Goal: Book appointment/travel/reservation

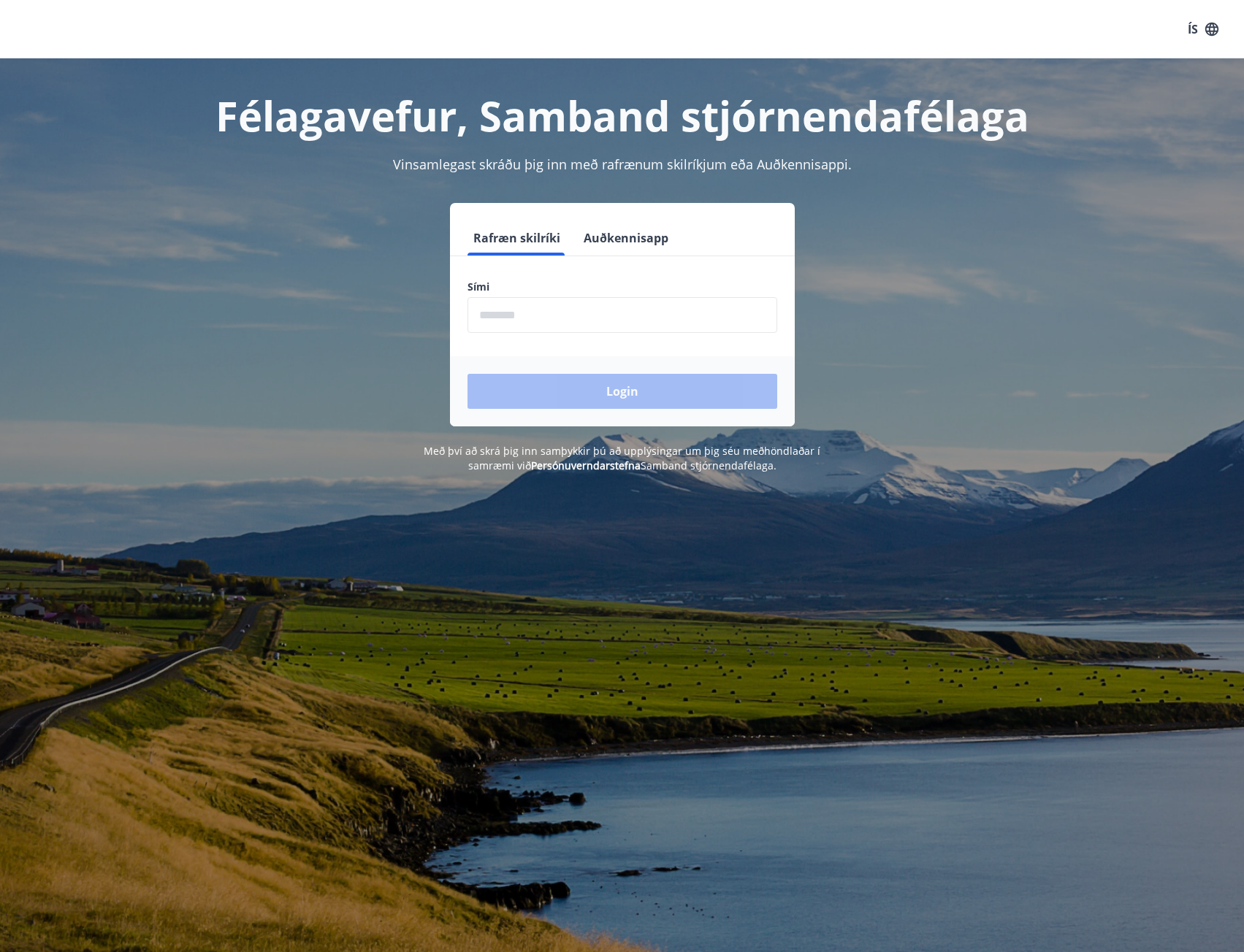
click at [586, 318] on input "phone" at bounding box center [622, 315] width 310 height 36
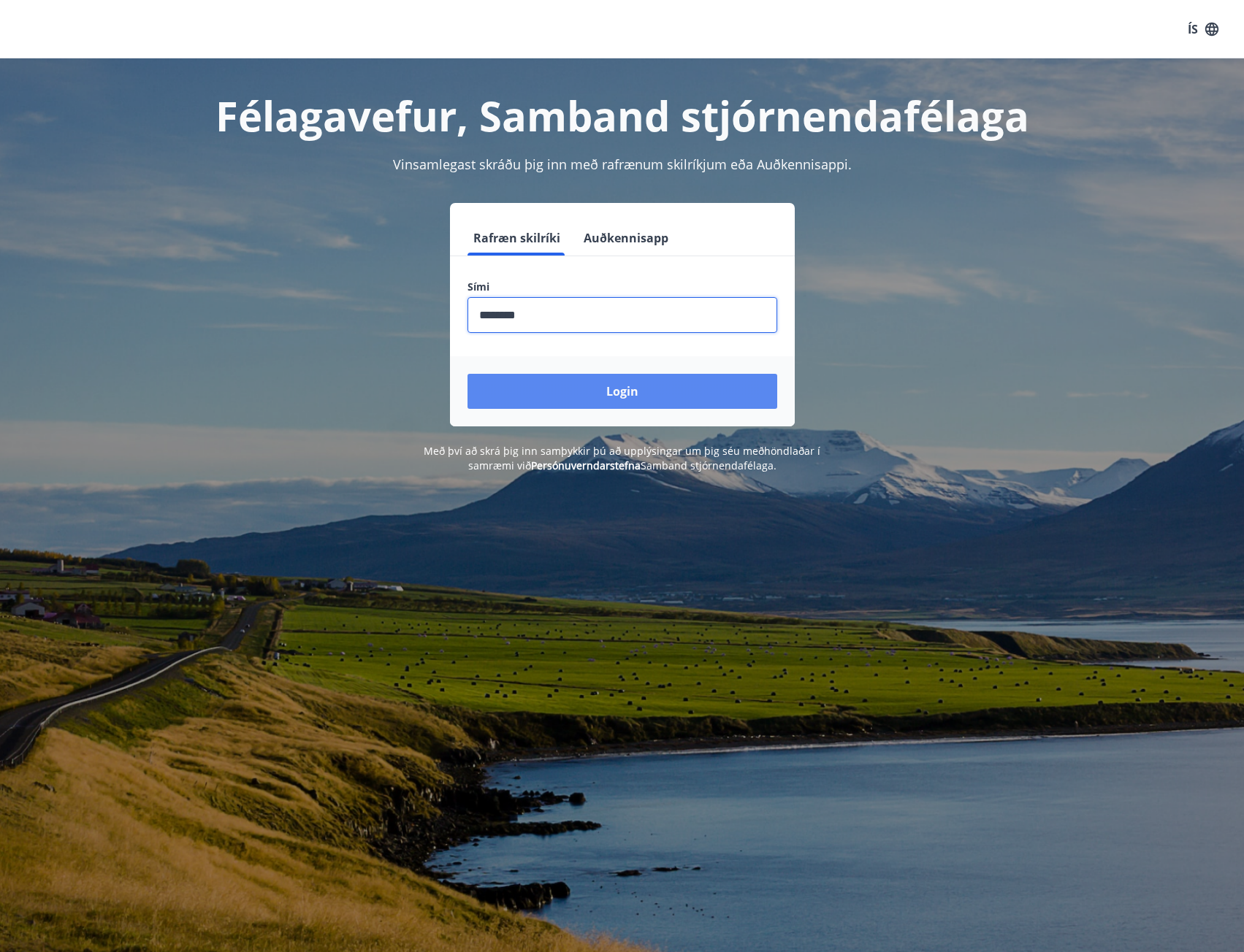
type input "********"
click at [636, 380] on button "Login" at bounding box center [622, 391] width 310 height 35
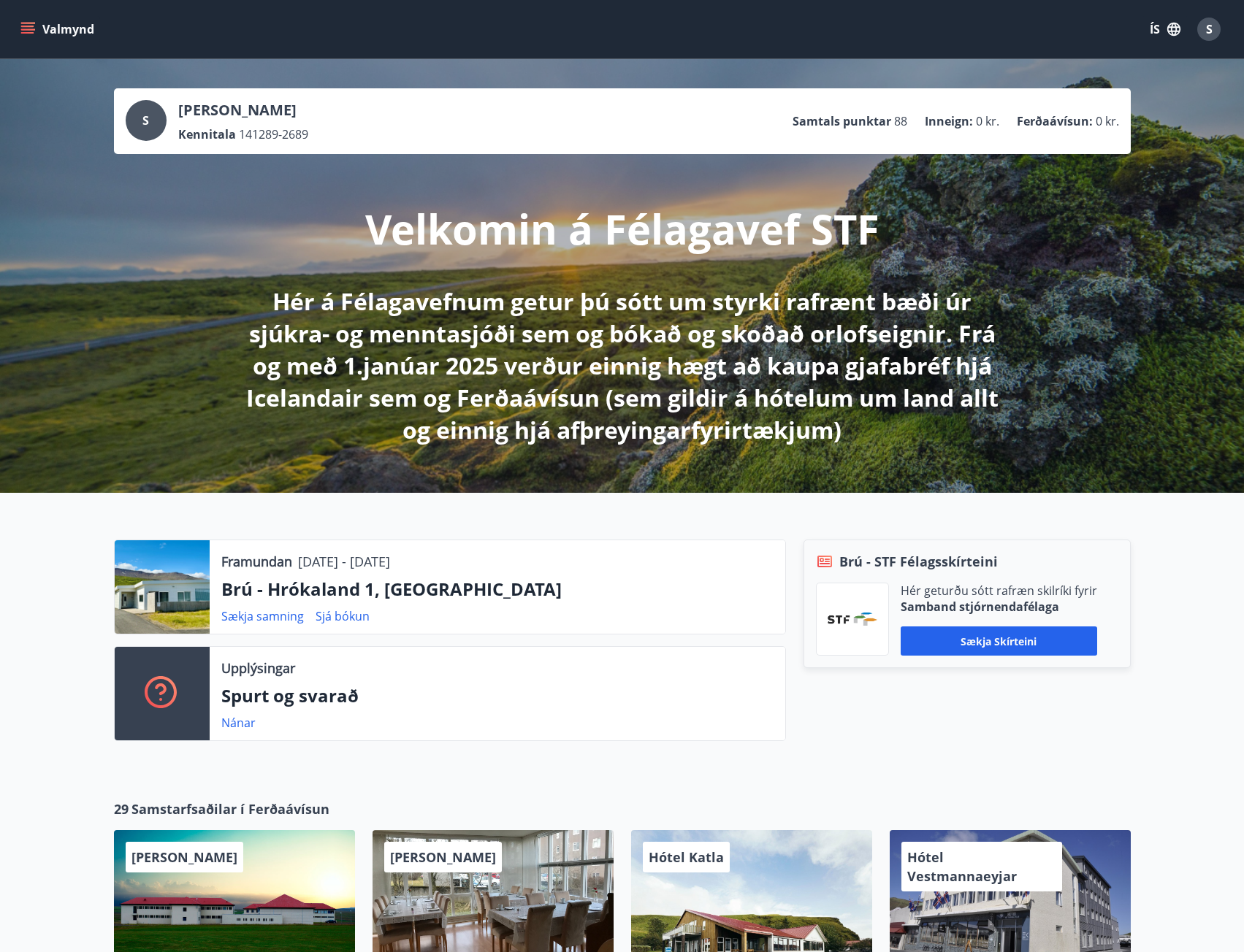
click at [46, 27] on button "Valmynd" at bounding box center [58, 29] width 83 height 27
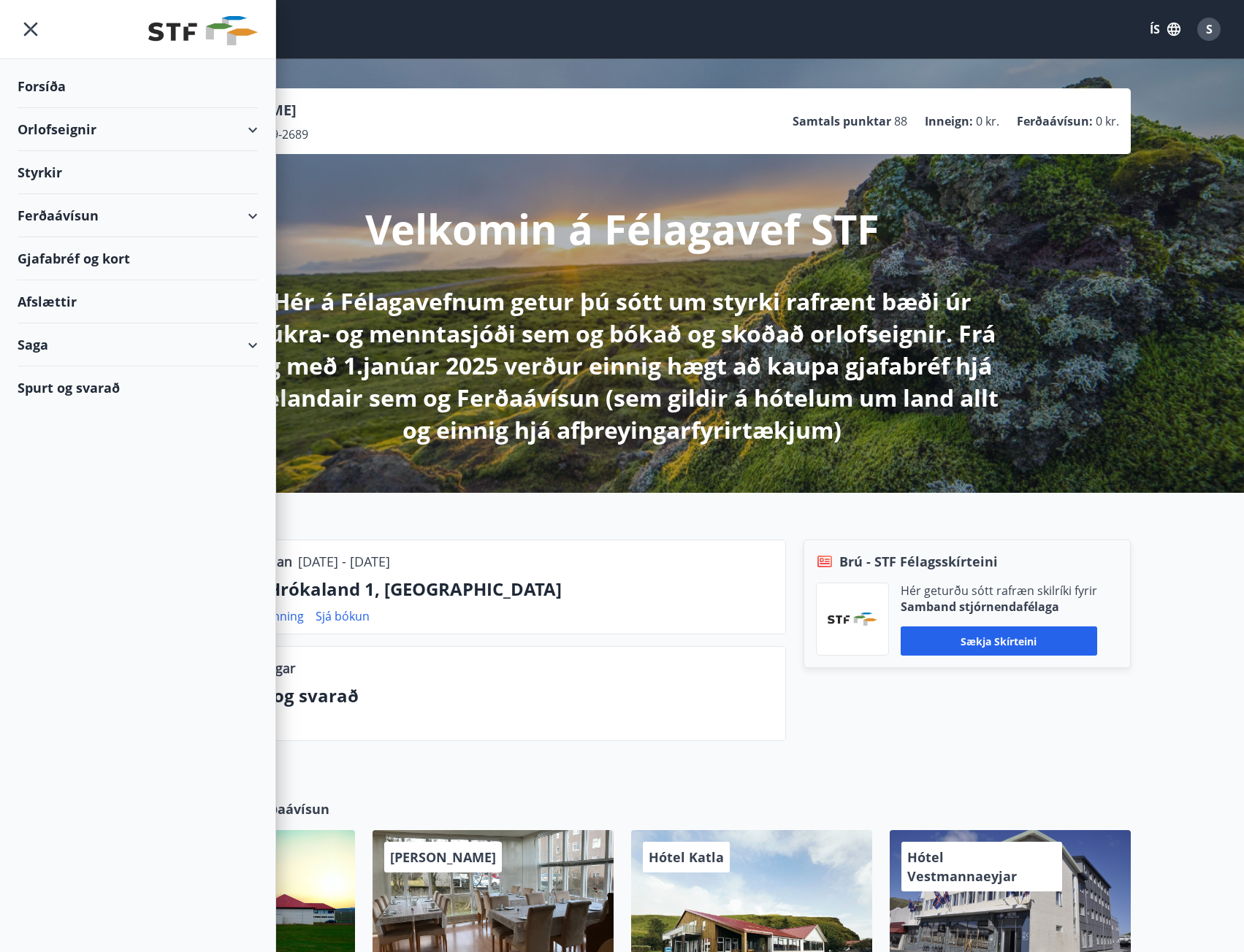
click at [253, 130] on div "Orlofseignir" at bounding box center [137, 129] width 240 height 43
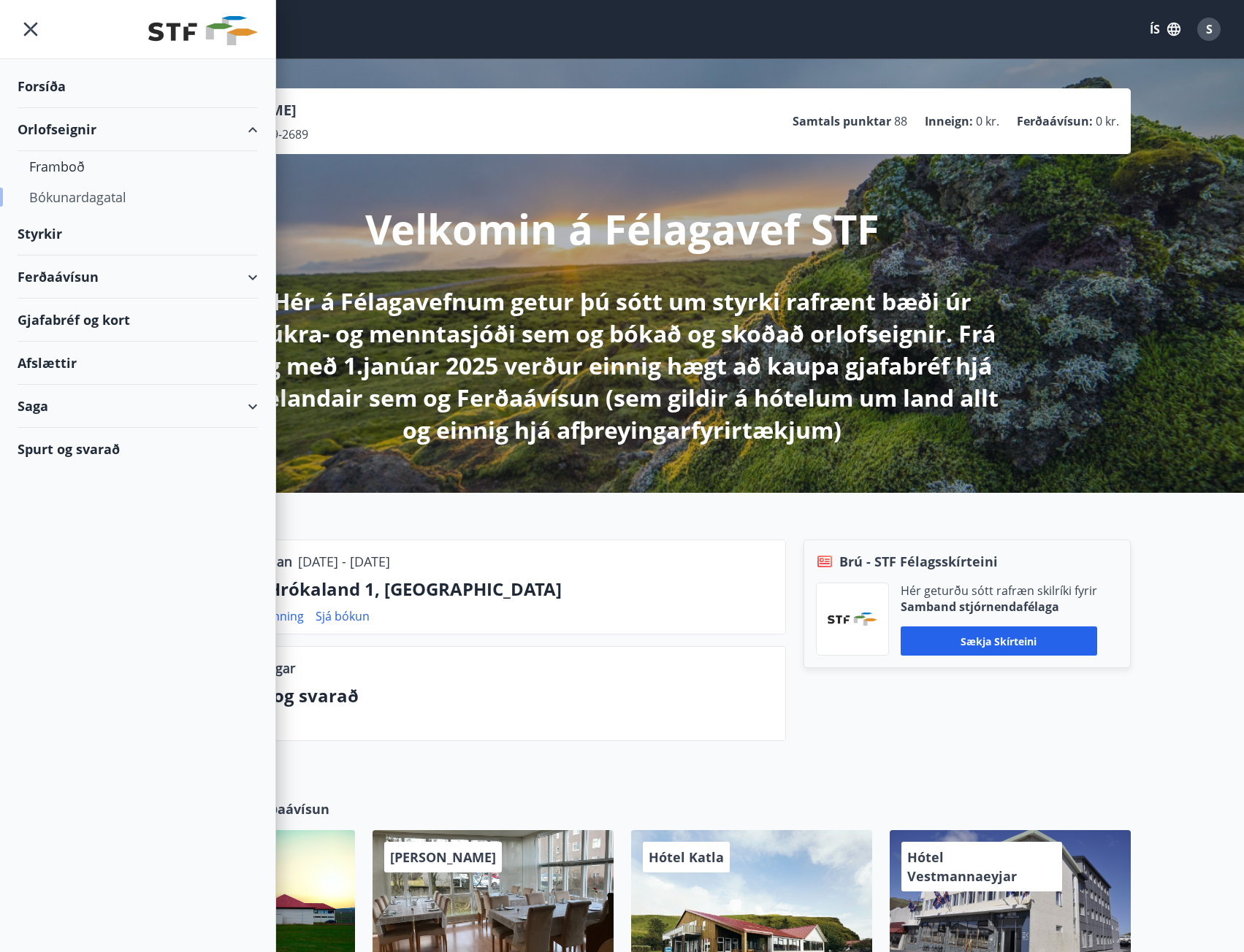
click at [117, 194] on div "Bókunardagatal" at bounding box center [138, 197] width 217 height 30
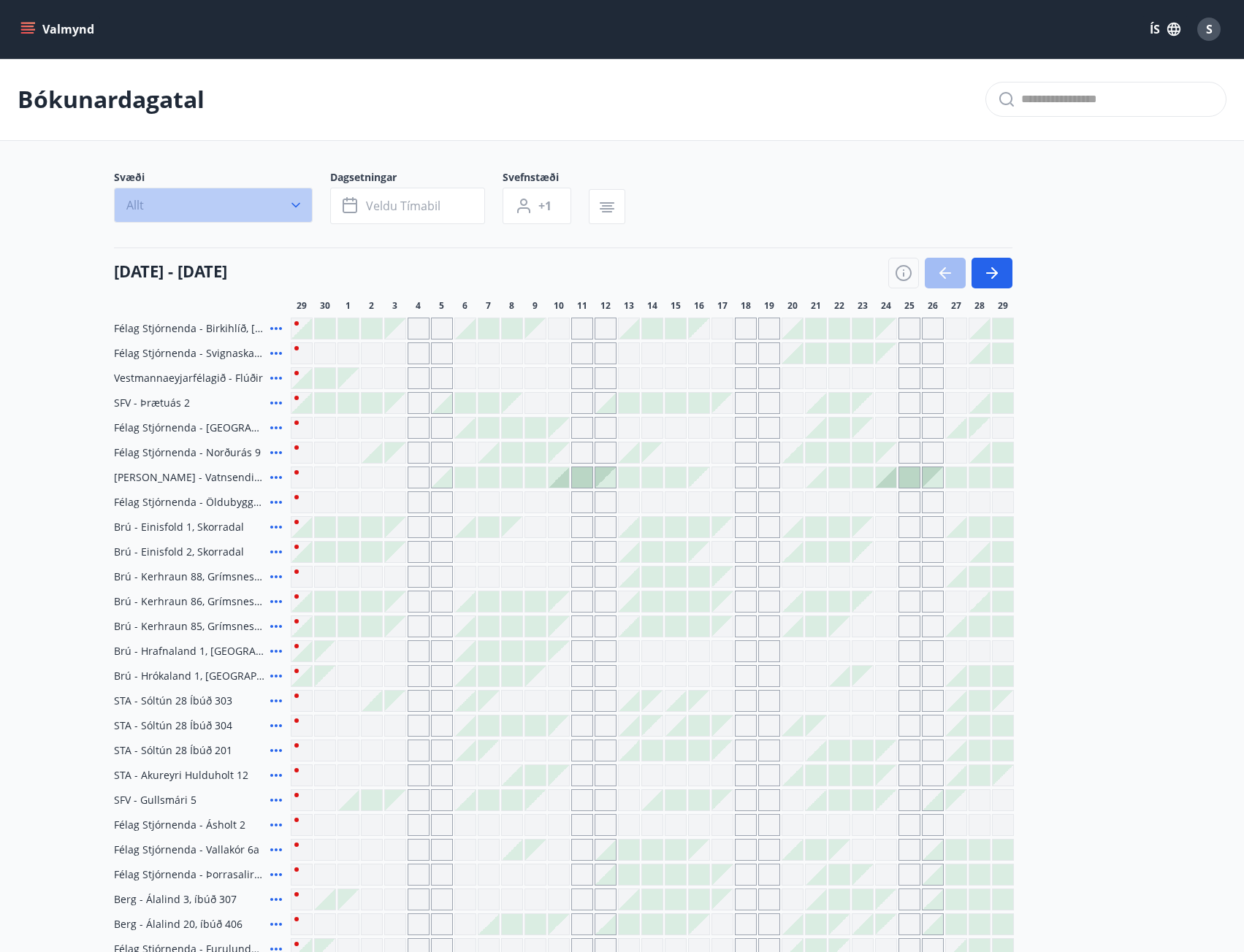
click at [290, 211] on icon "button" at bounding box center [296, 204] width 14 height 14
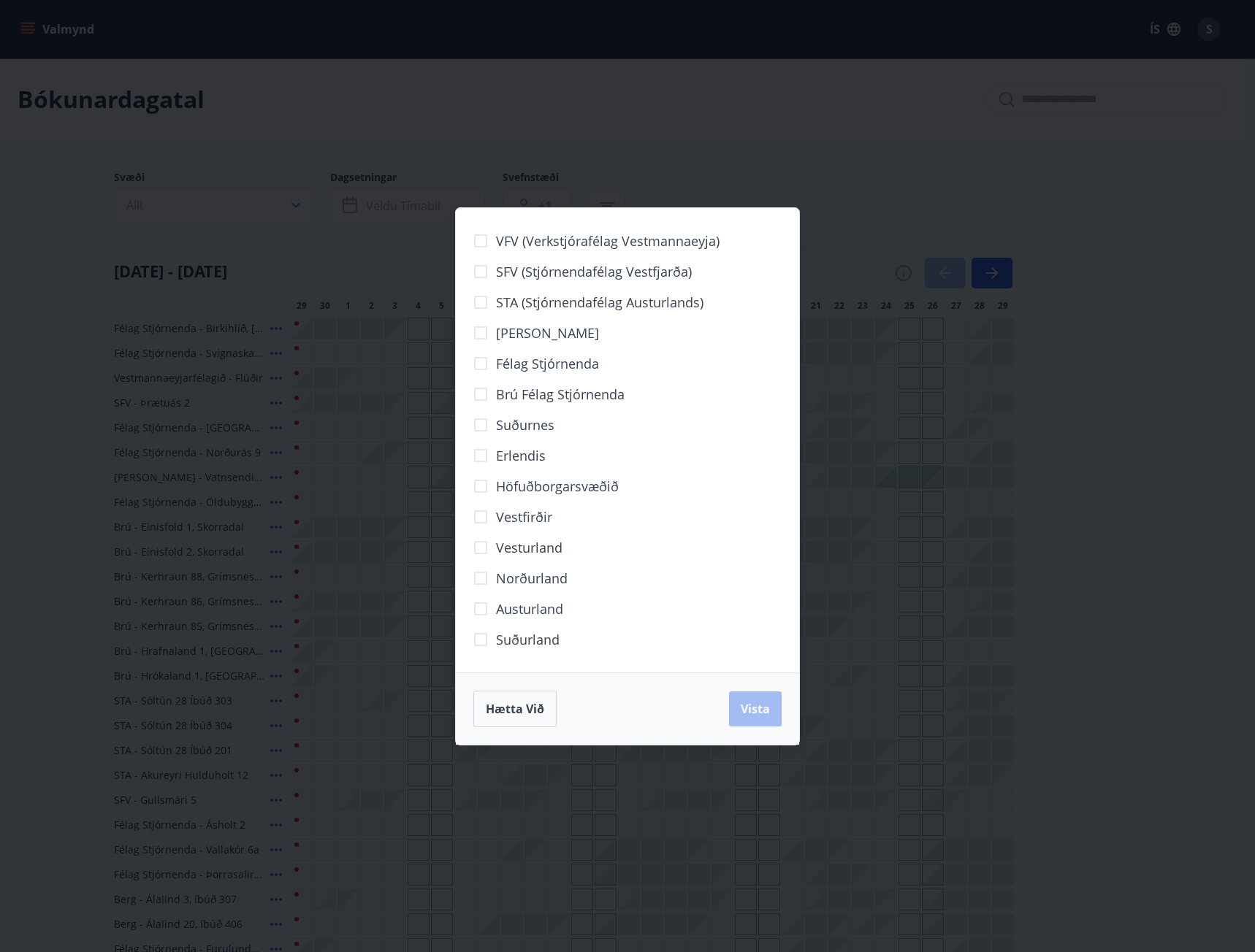
click at [523, 395] on span "Brú félag stjórnenda" at bounding box center [560, 394] width 128 height 19
click at [750, 706] on span "Vista" at bounding box center [754, 709] width 29 height 16
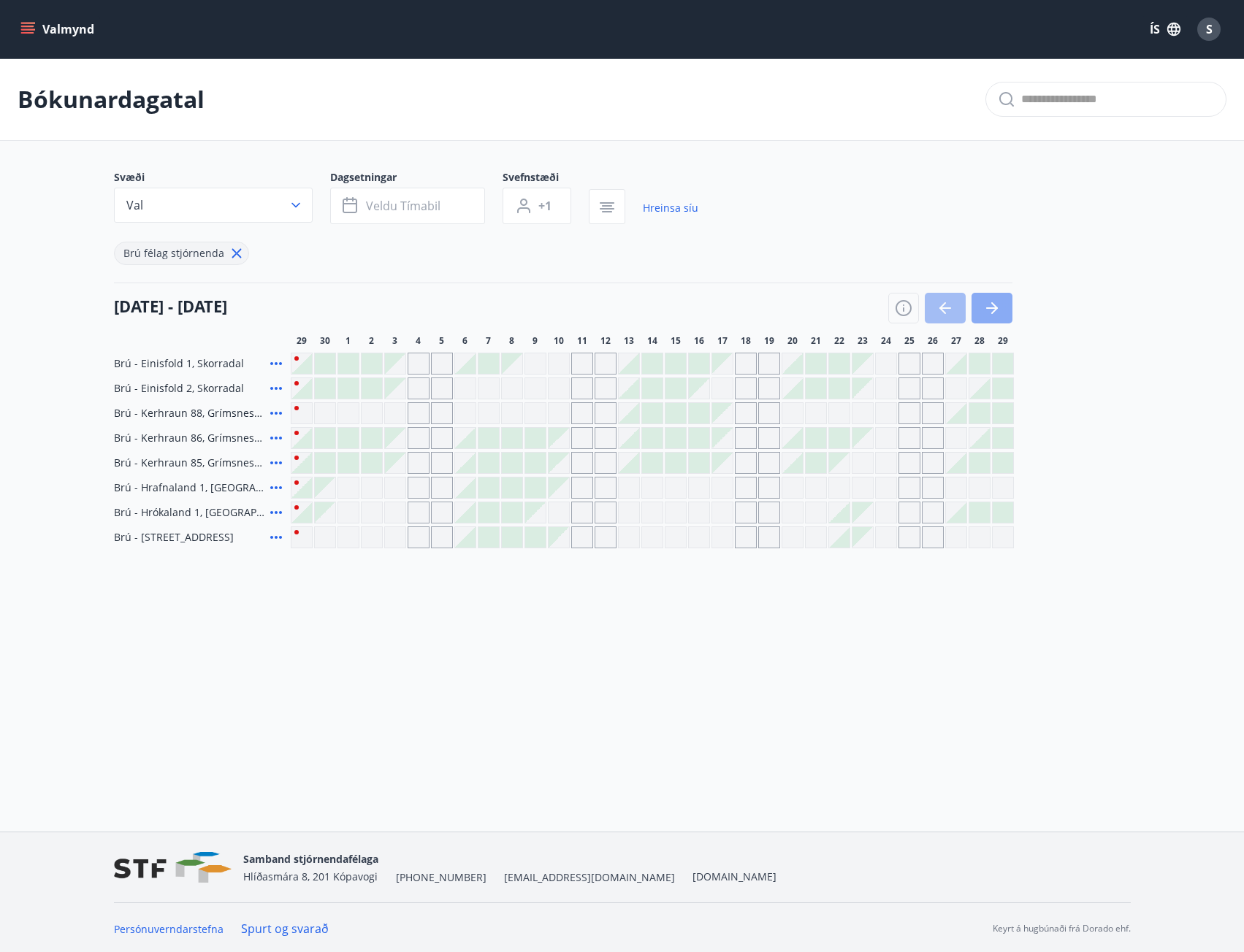
click at [992, 307] on icon "button" at bounding box center [992, 308] width 17 height 17
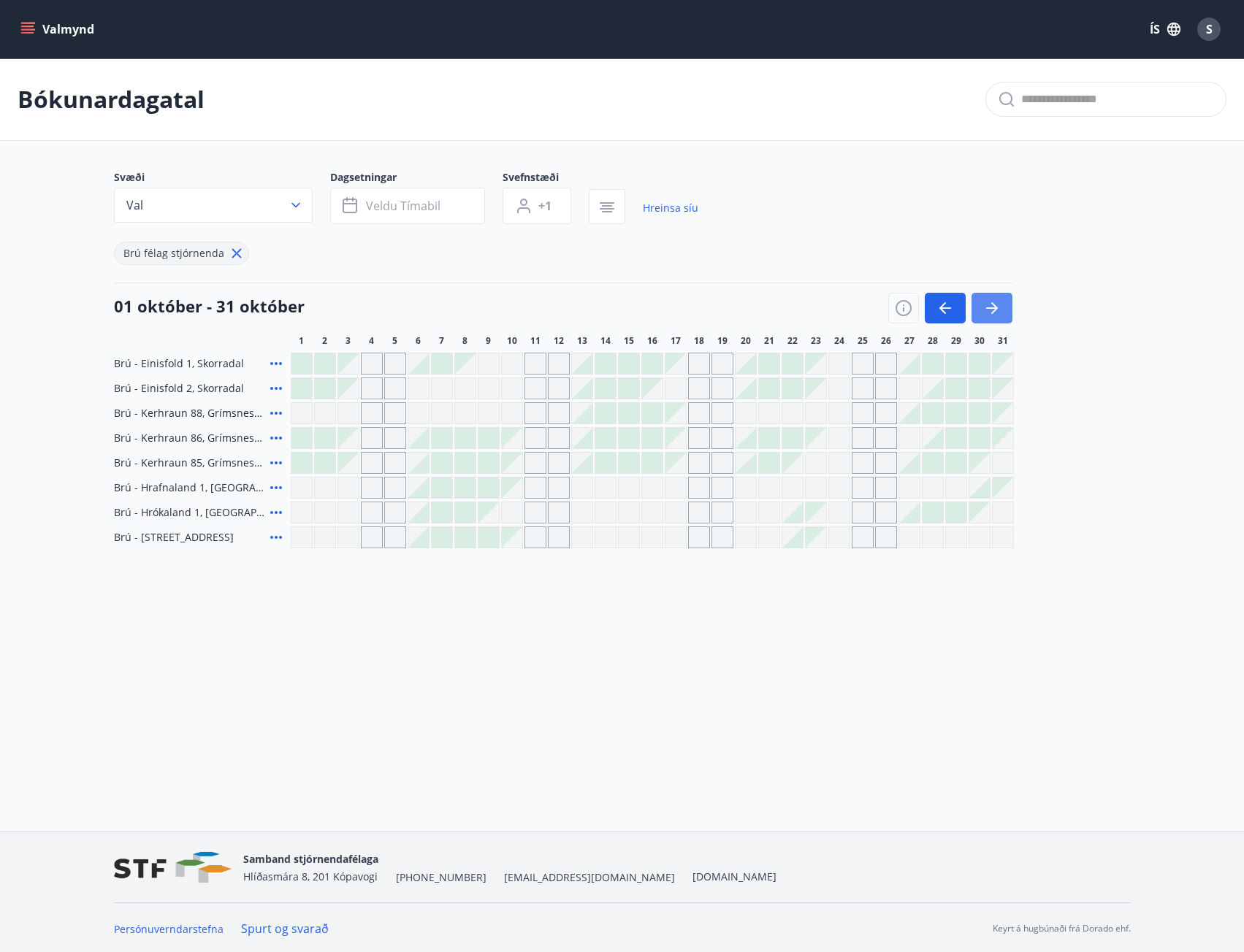
click at [988, 316] on icon "button" at bounding box center [992, 308] width 17 height 17
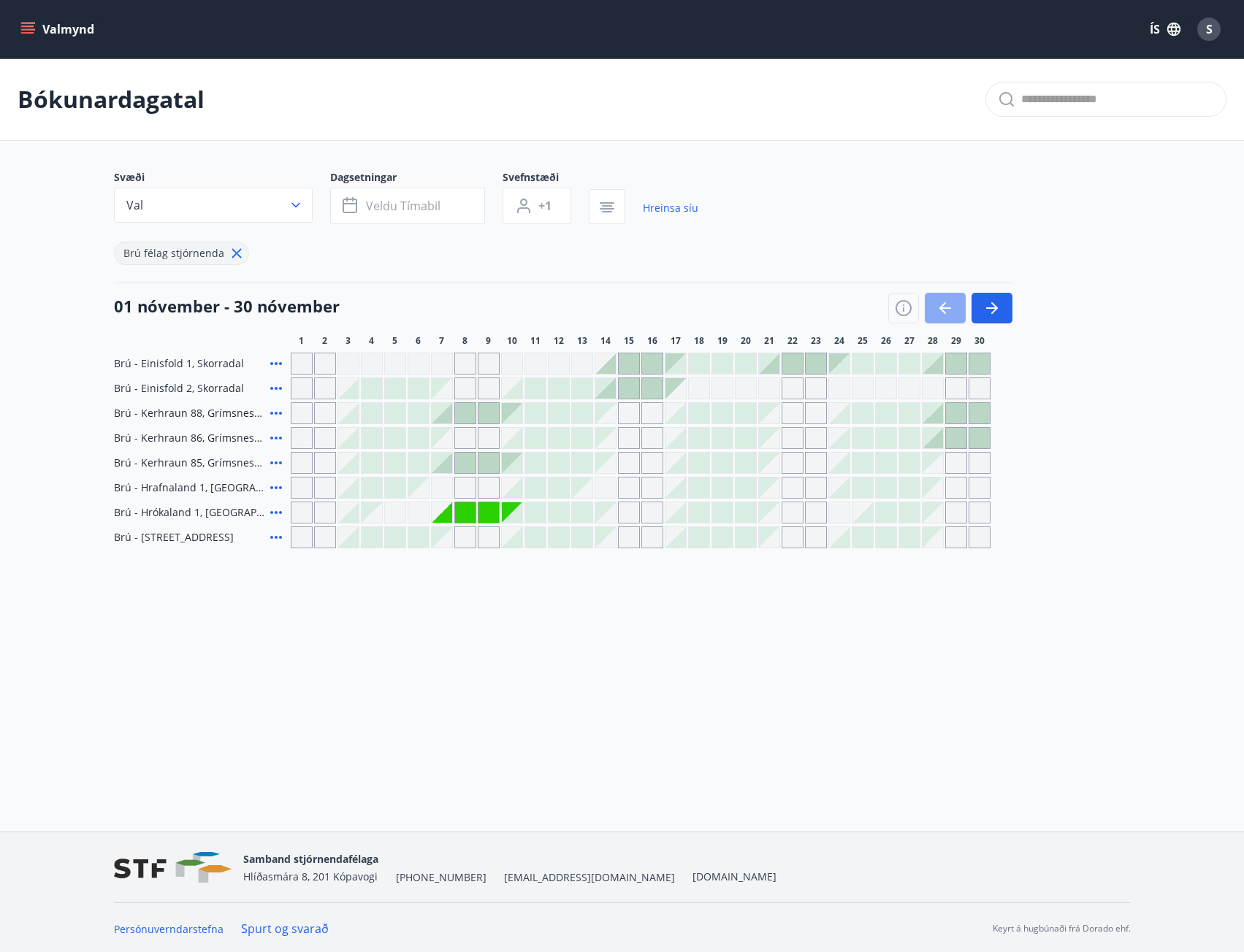
click at [938, 311] on icon "button" at bounding box center [945, 308] width 17 height 17
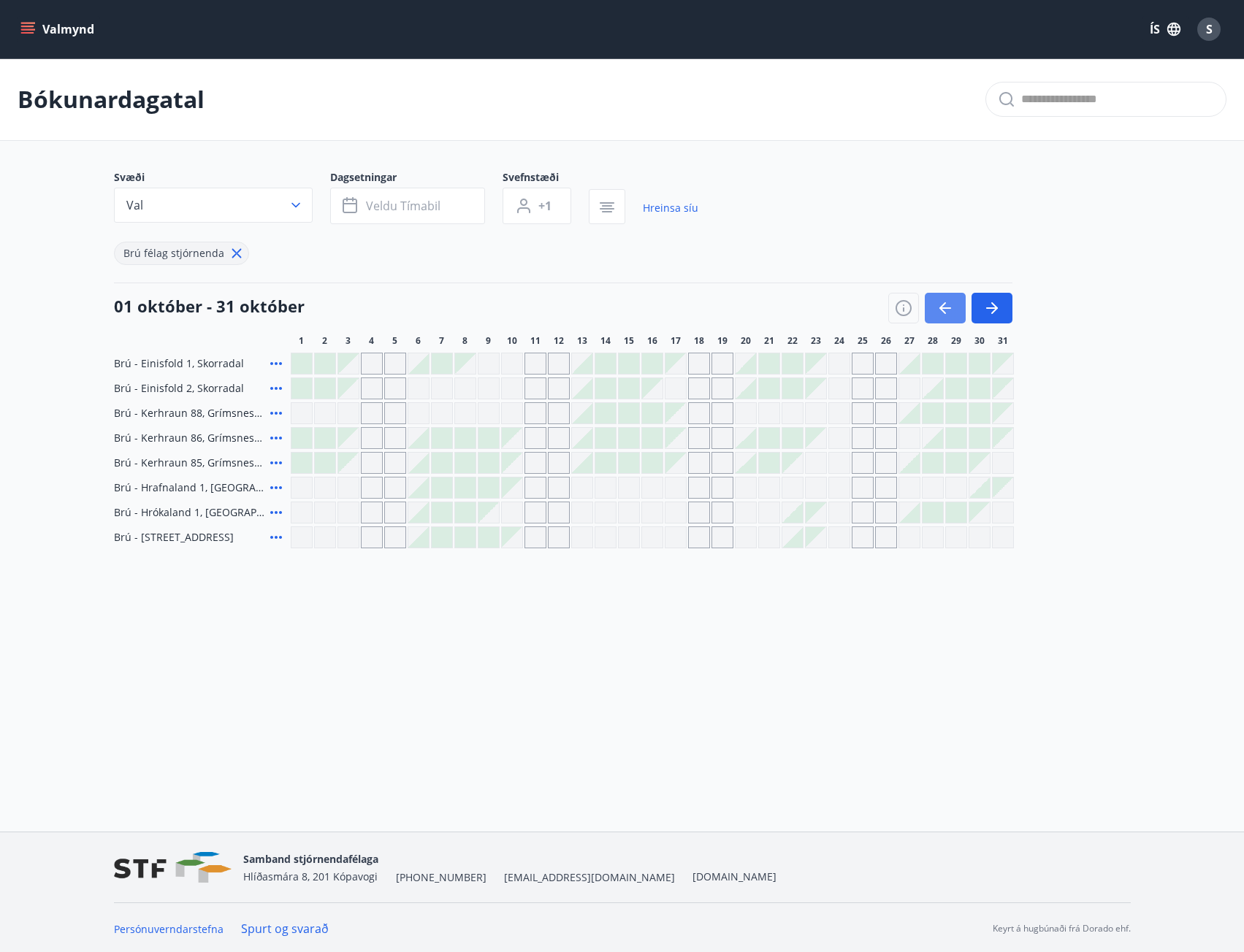
click at [938, 311] on icon "button" at bounding box center [945, 308] width 17 height 17
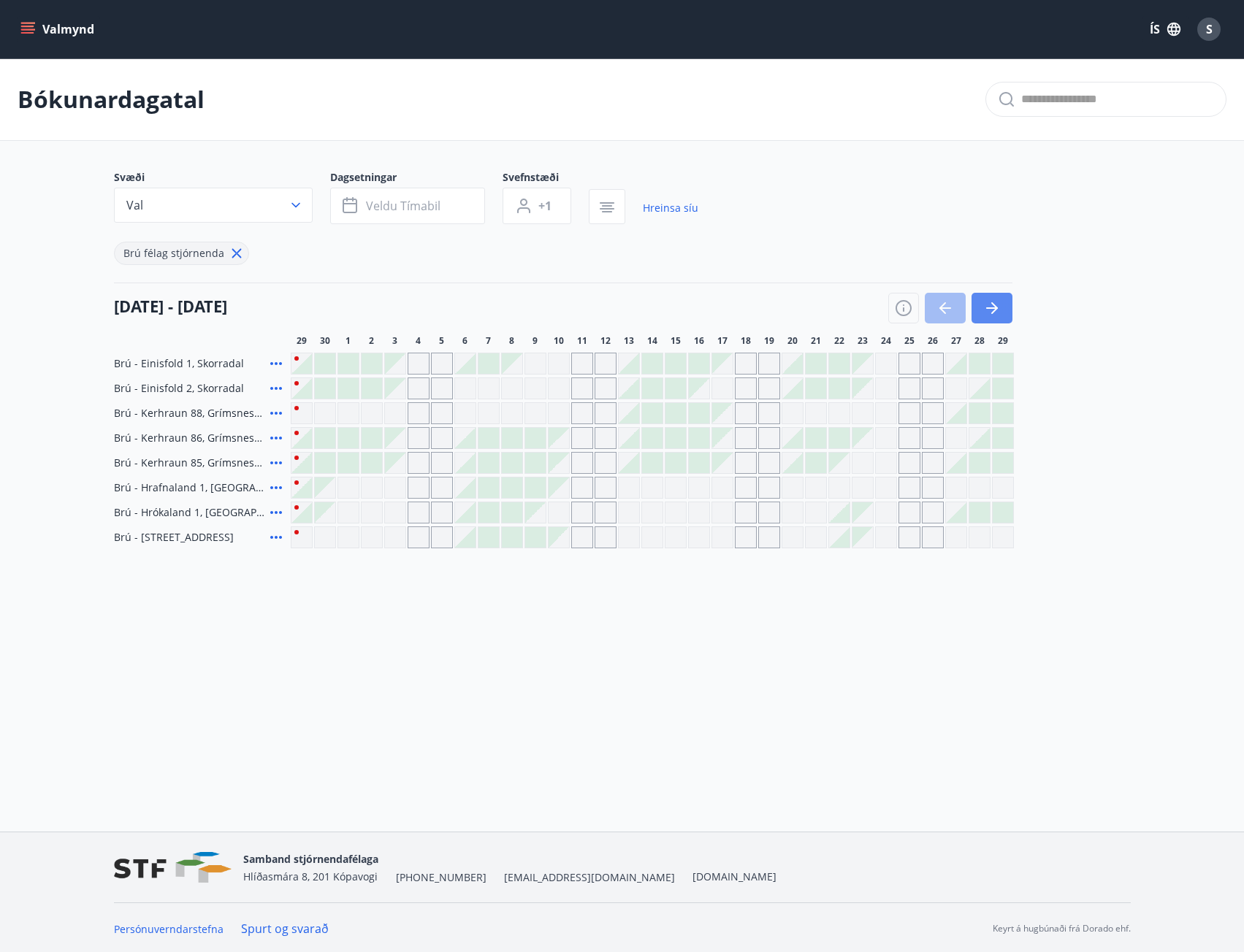
click at [1005, 315] on button "button" at bounding box center [991, 308] width 41 height 30
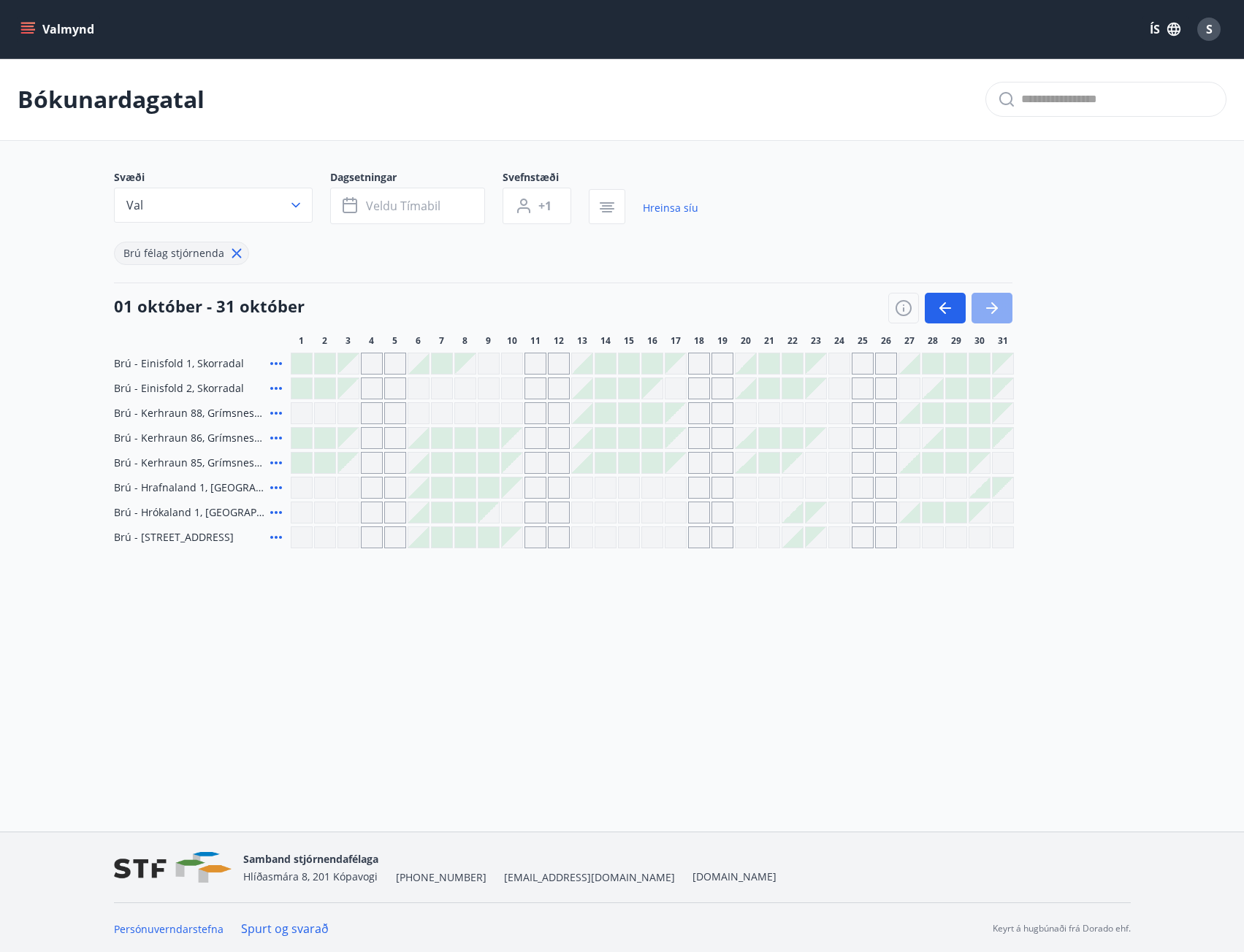
click at [1005, 315] on button "button" at bounding box center [991, 308] width 41 height 30
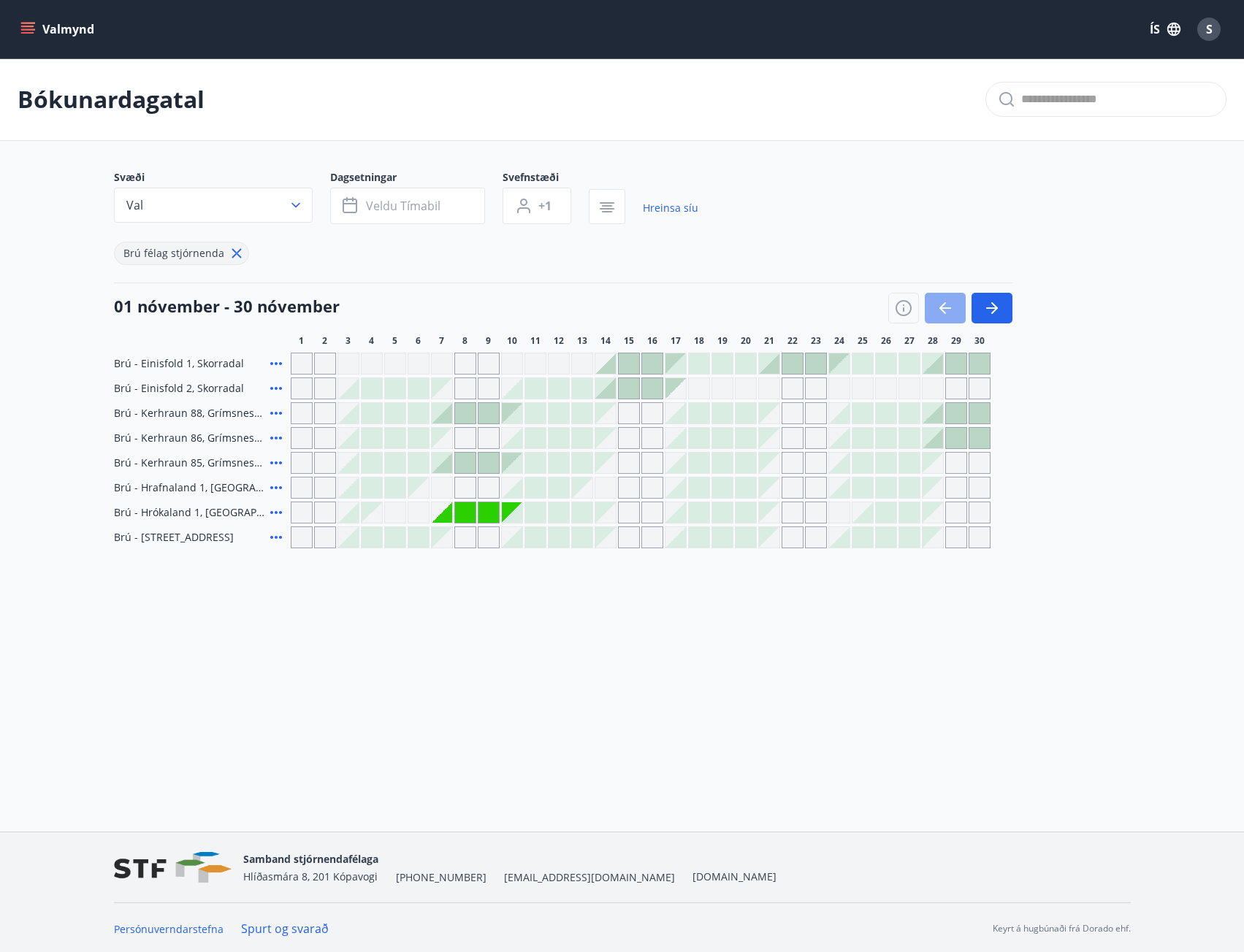
click at [939, 307] on icon "button" at bounding box center [945, 308] width 17 height 17
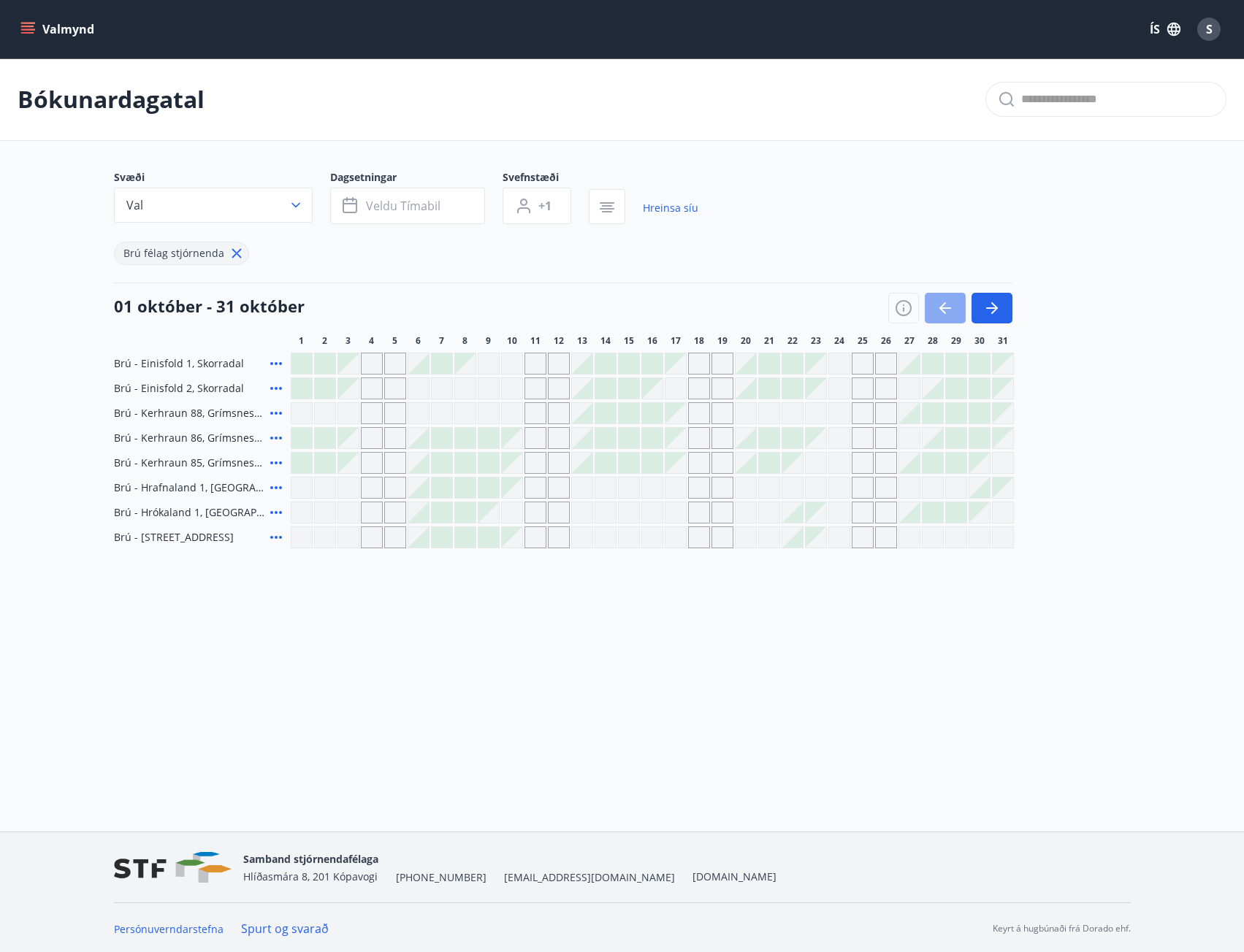
click at [954, 307] on button "button" at bounding box center [945, 308] width 41 height 30
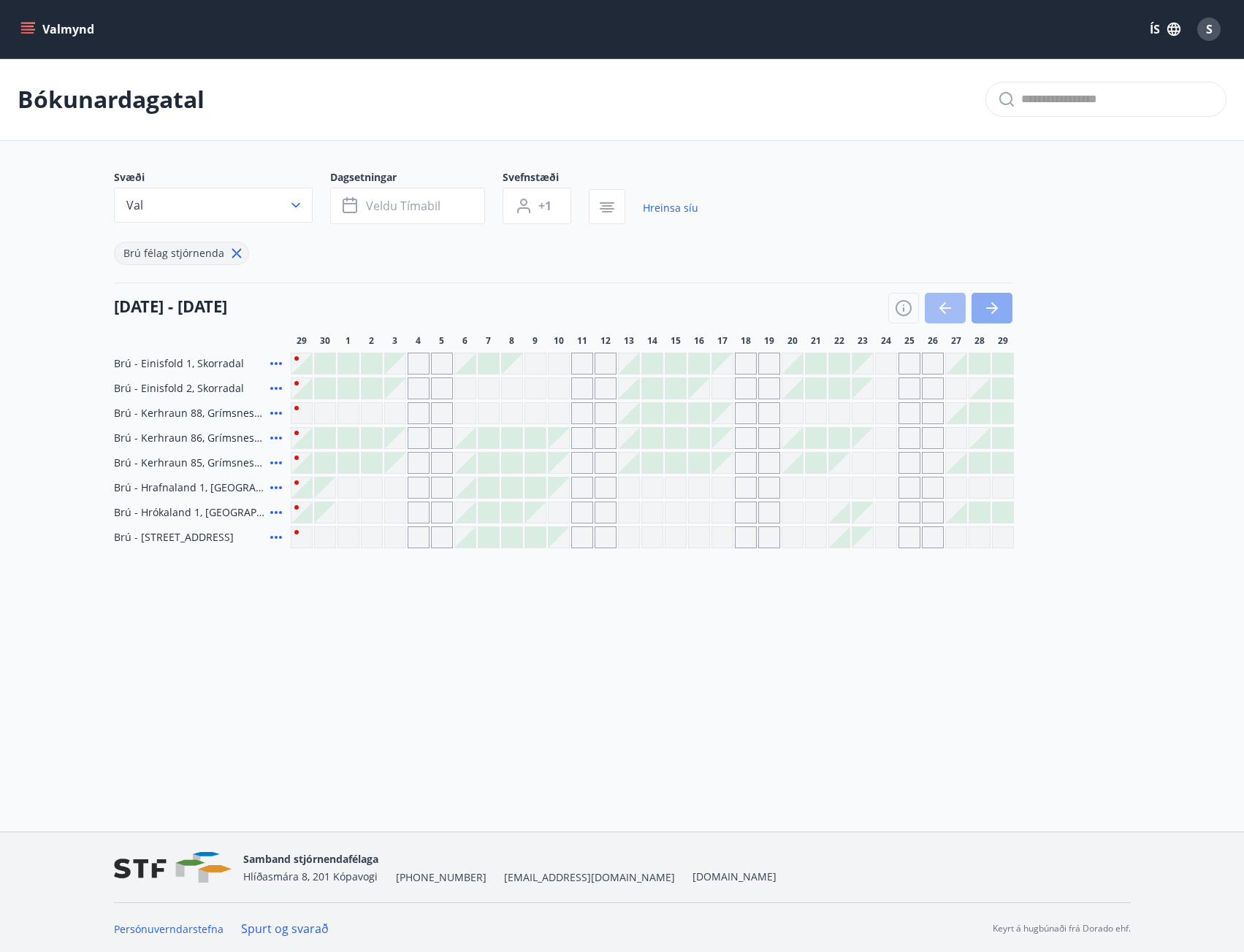
click at [997, 307] on icon "button" at bounding box center [992, 308] width 17 height 17
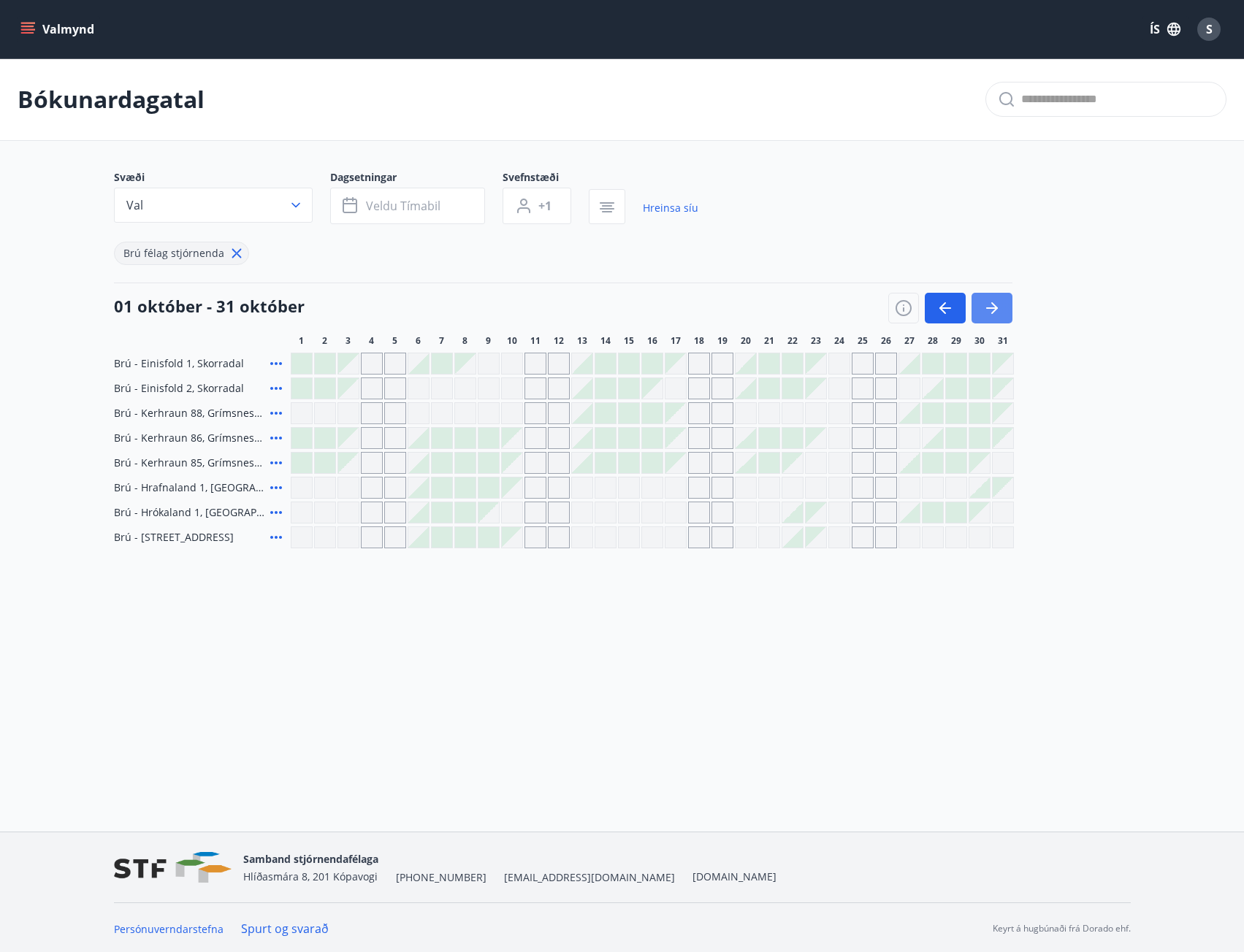
click at [997, 307] on icon "button" at bounding box center [992, 308] width 17 height 17
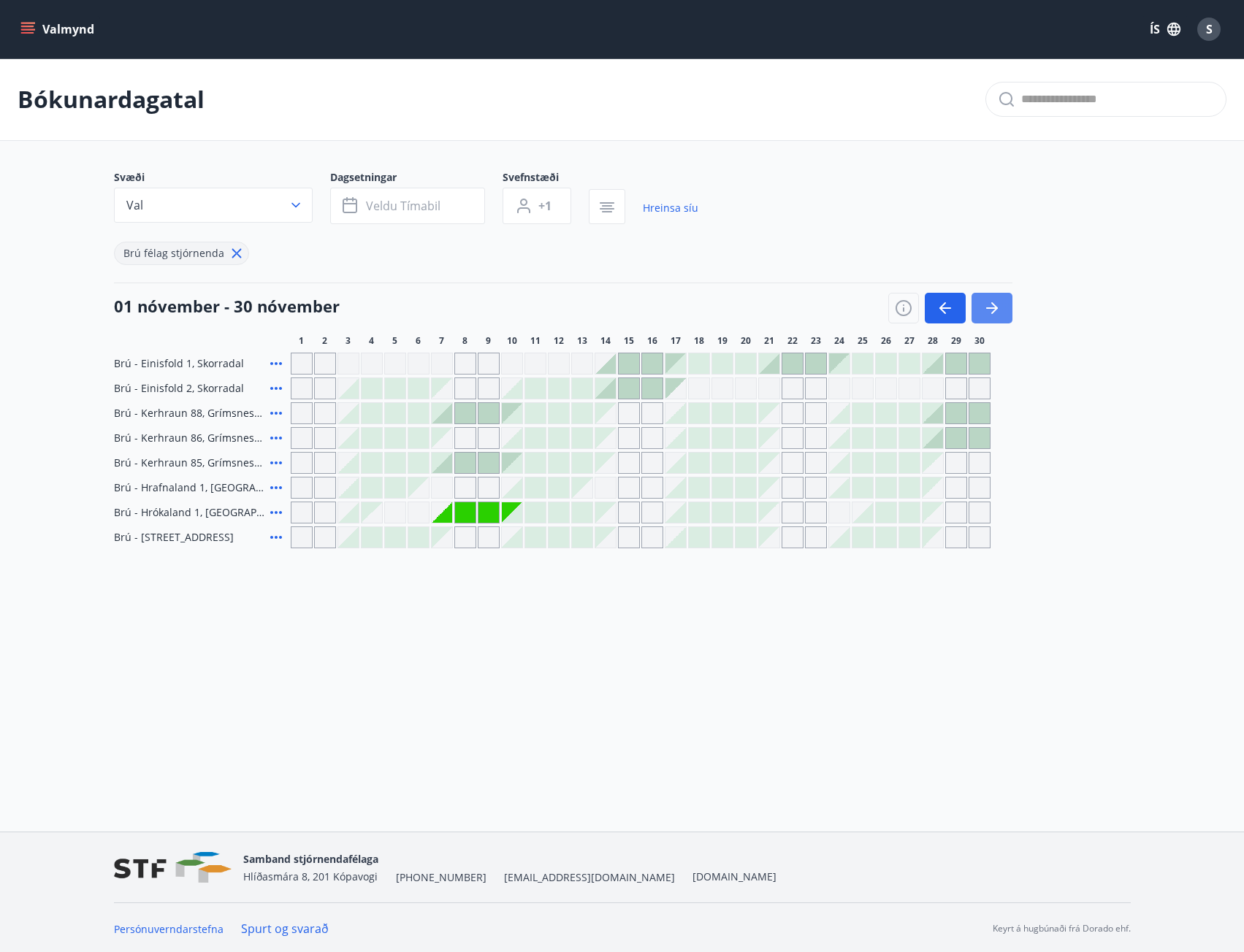
click at [997, 307] on icon "button" at bounding box center [992, 308] width 17 height 17
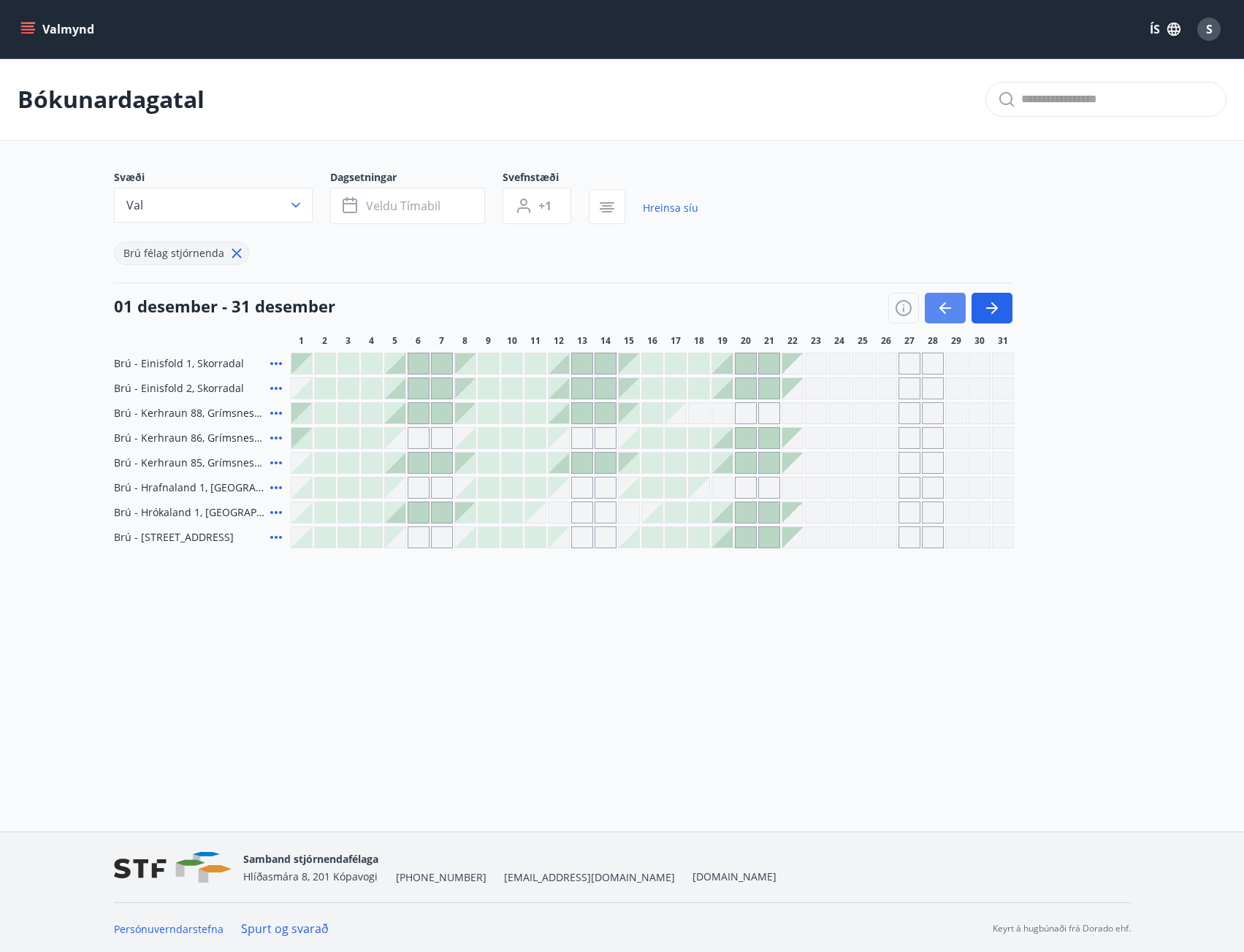
click at [938, 303] on icon "button" at bounding box center [945, 308] width 17 height 17
